Goal: Information Seeking & Learning: Learn about a topic

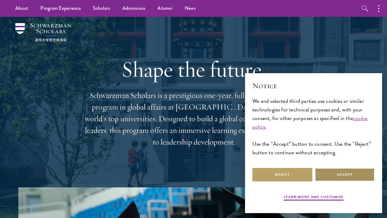
click at [339, 168] on button "Accept" at bounding box center [345, 175] width 60 height 14
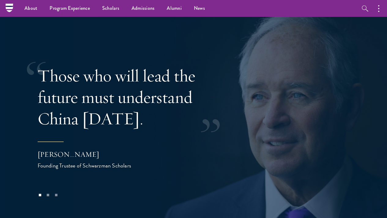
scroll to position [1139, 0]
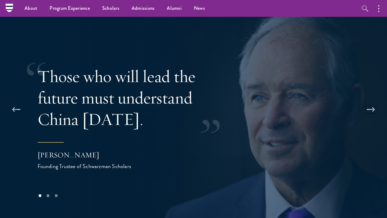
click at [373, 101] on button at bounding box center [371, 109] width 20 height 17
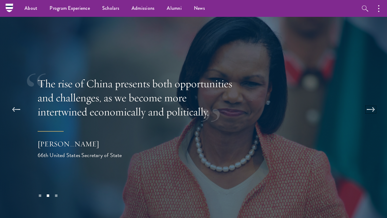
click at [373, 101] on button at bounding box center [371, 109] width 20 height 17
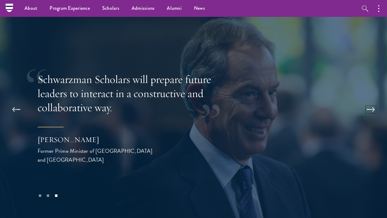
click at [373, 101] on button at bounding box center [371, 109] width 20 height 17
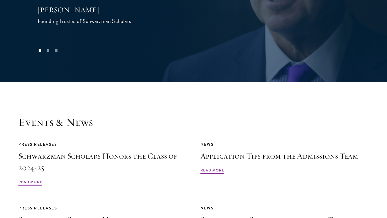
scroll to position [1339, 0]
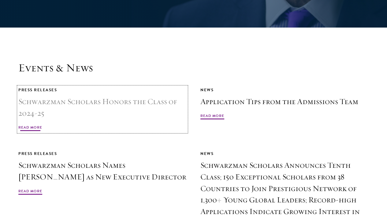
click at [42, 124] on span "Read More" at bounding box center [30, 127] width 24 height 7
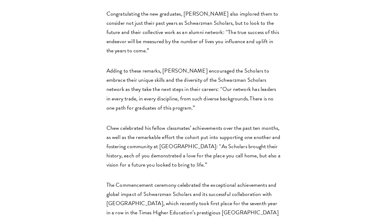
scroll to position [602, 0]
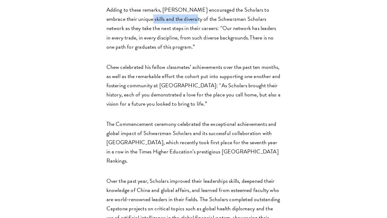
drag, startPoint x: 108, startPoint y: 70, endPoint x: 156, endPoint y: 65, distance: 48.9
click at [156, 51] on p "Adding to these remarks, Celico encouraged the Scholars to embrace their unique…" at bounding box center [193, 28] width 174 height 46
click at [152, 51] on p "Adding to these remarks, Celico encouraged the Scholars to embrace their unique…" at bounding box center [193, 28] width 174 height 46
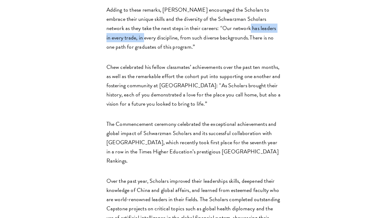
drag, startPoint x: 72, startPoint y: 91, endPoint x: 142, endPoint y: 90, distance: 70.0
click at [142, 51] on p "Adding to these remarks, Celico encouraged the Scholars to embrace their unique…" at bounding box center [193, 28] width 174 height 46
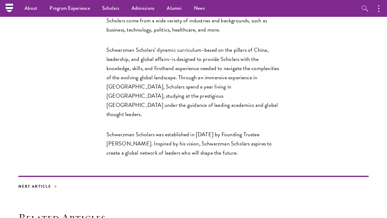
scroll to position [958, 0]
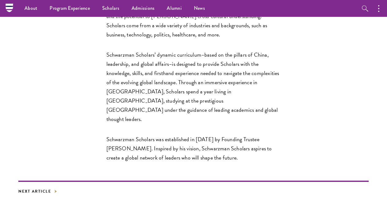
click at [227, 39] on p "Each year, up to 200 candidates from around the world are selected to join a di…" at bounding box center [193, 16] width 174 height 46
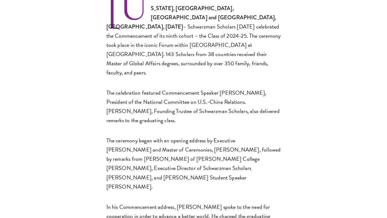
scroll to position [248, 0]
